Goal: Use online tool/utility

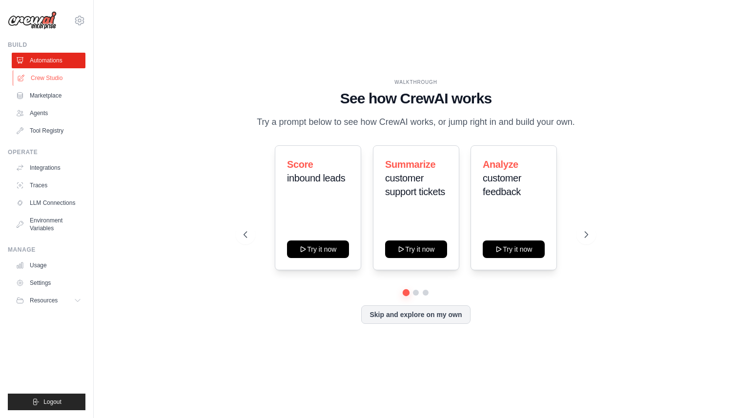
click at [55, 78] on link "Crew Studio" at bounding box center [50, 78] width 74 height 16
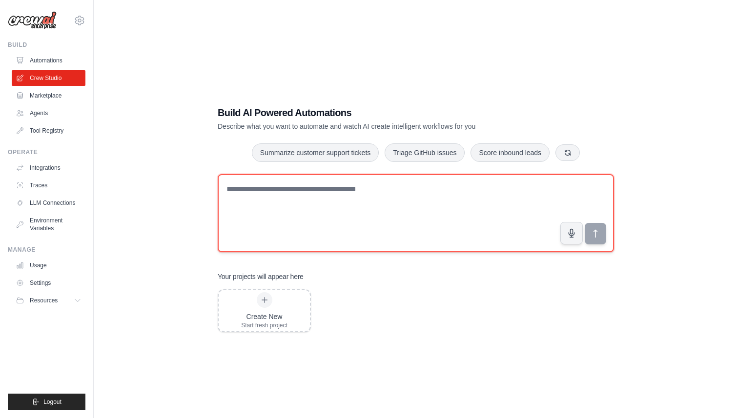
click at [245, 193] on textarea at bounding box center [416, 213] width 396 height 78
